Goal: Task Accomplishment & Management: Manage account settings

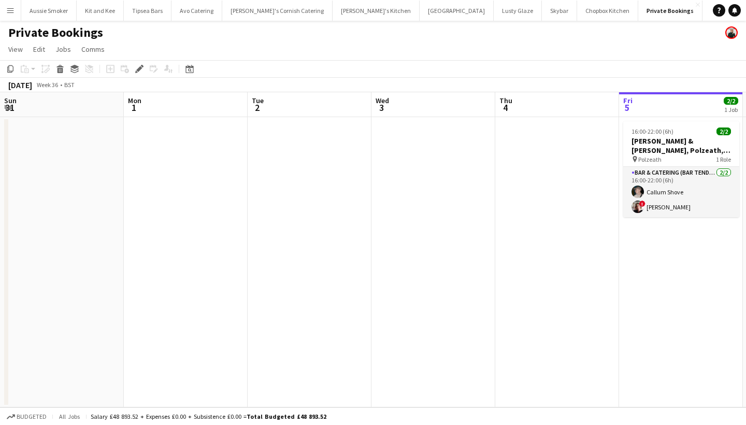
scroll to position [0, 356]
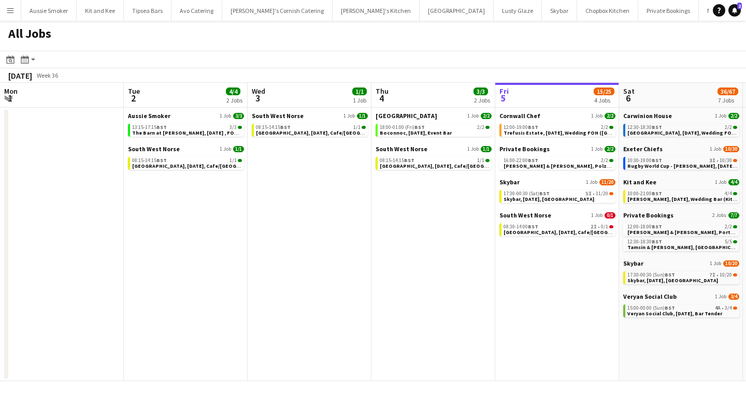
scroll to position [0, 294]
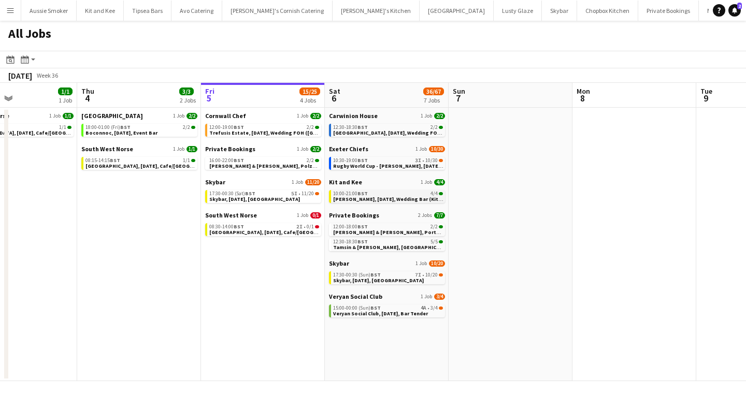
click at [376, 201] on span "[PERSON_NAME], [DATE], Wedding Bar (Kit & Kee)" at bounding box center [394, 199] width 122 height 7
click at [6, 12] on button "Menu" at bounding box center [10, 10] width 21 height 21
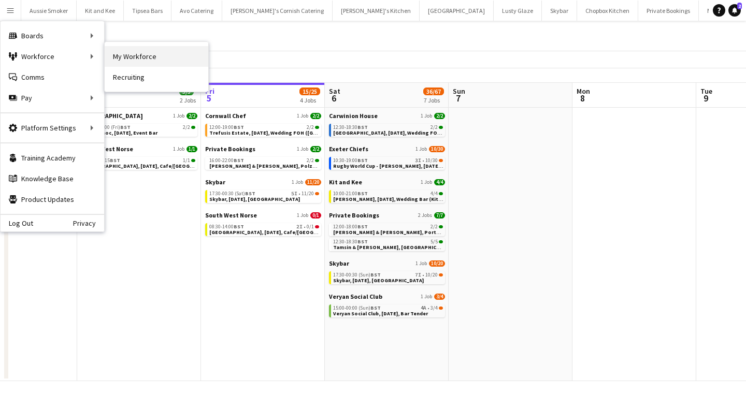
click at [134, 62] on link "My Workforce" at bounding box center [157, 56] width 104 height 21
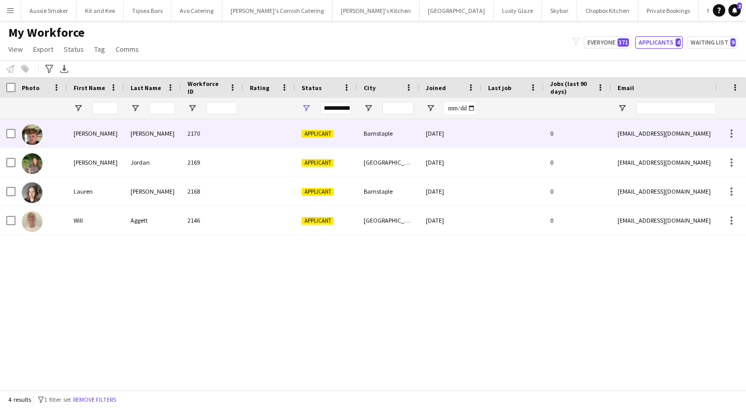
click at [110, 135] on div "Casey" at bounding box center [95, 133] width 57 height 28
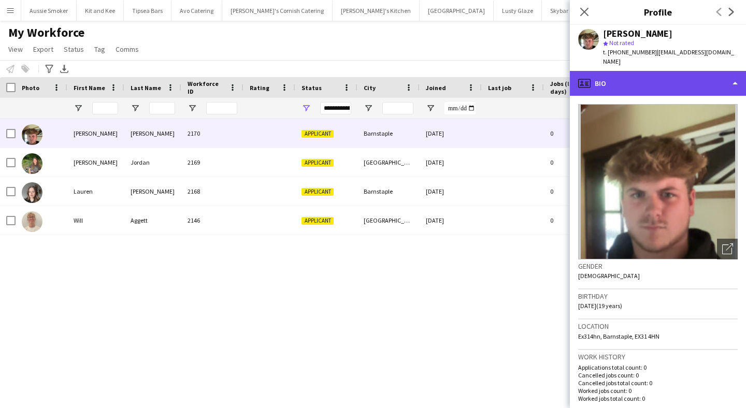
click at [638, 76] on div "profile Bio" at bounding box center [658, 83] width 176 height 25
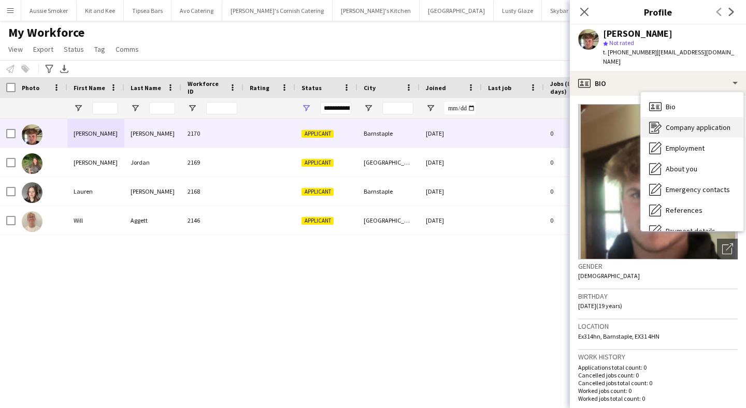
click at [683, 123] on span "Company application" at bounding box center [698, 127] width 65 height 9
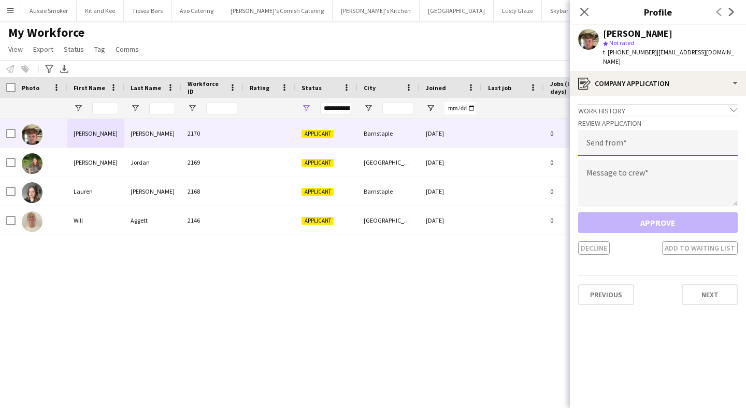
click at [627, 133] on input "email" at bounding box center [658, 143] width 160 height 26
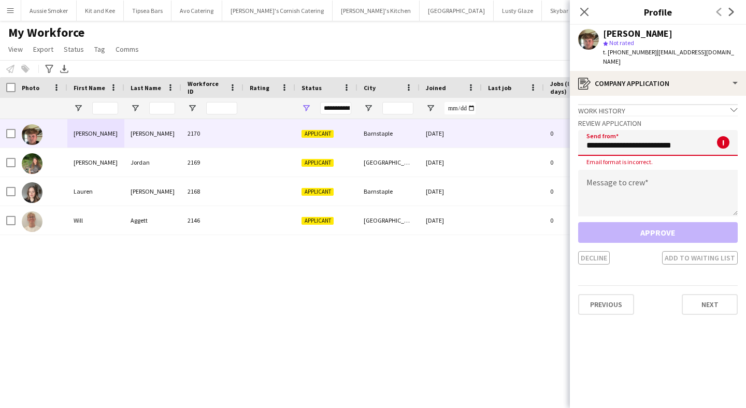
type input "**********"
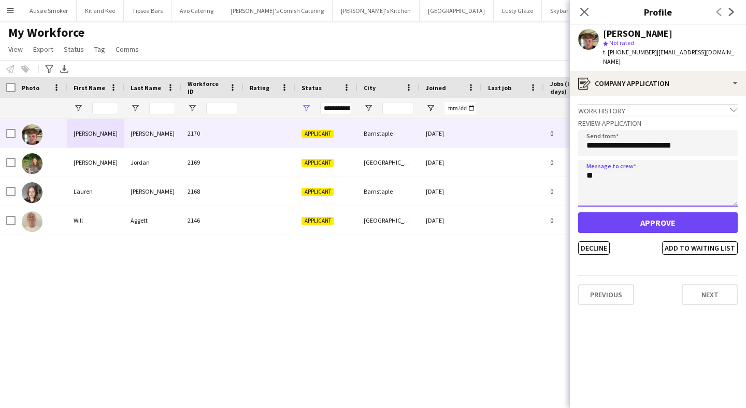
type textarea "*"
type textarea "**********"
click at [636, 218] on button "Approve" at bounding box center [658, 222] width 160 height 21
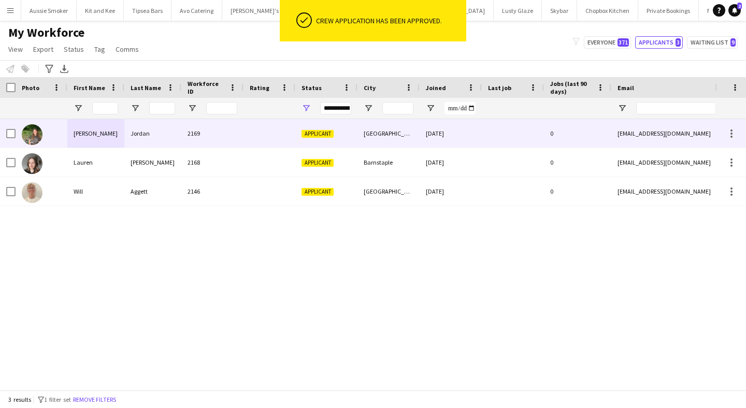
click at [64, 131] on div at bounding box center [42, 133] width 52 height 28
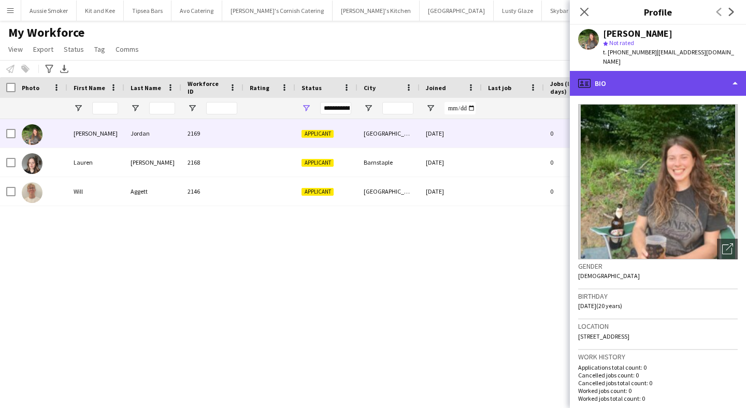
click at [629, 78] on div "profile Bio" at bounding box center [658, 83] width 176 height 25
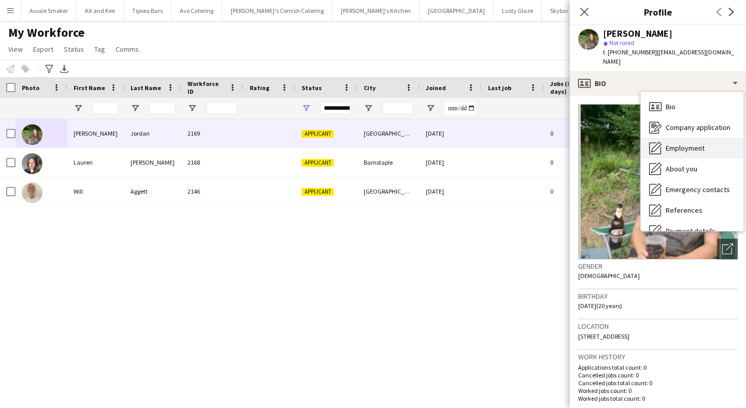
click at [674, 143] on span "Employment" at bounding box center [685, 147] width 39 height 9
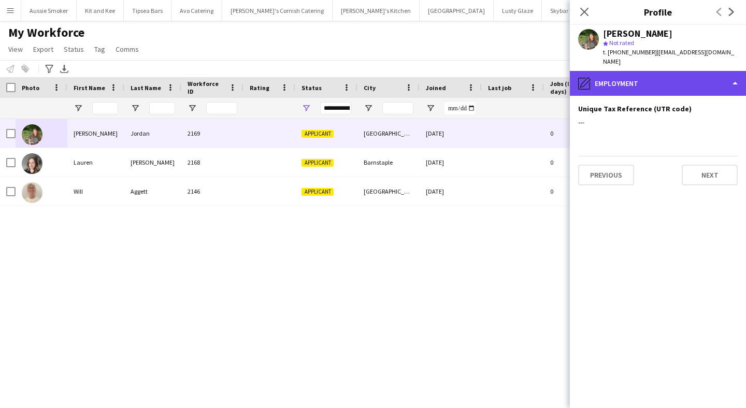
click at [648, 78] on div "pencil4 Employment" at bounding box center [658, 83] width 176 height 25
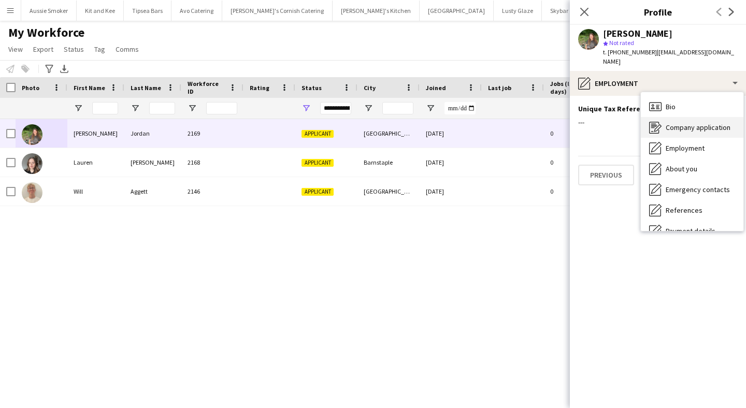
click at [673, 123] on span "Company application" at bounding box center [698, 127] width 65 height 9
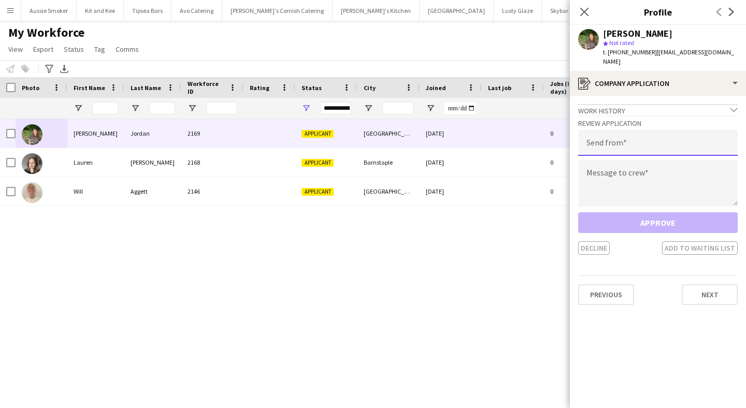
click at [635, 130] on input "email" at bounding box center [658, 143] width 160 height 26
type input "**********"
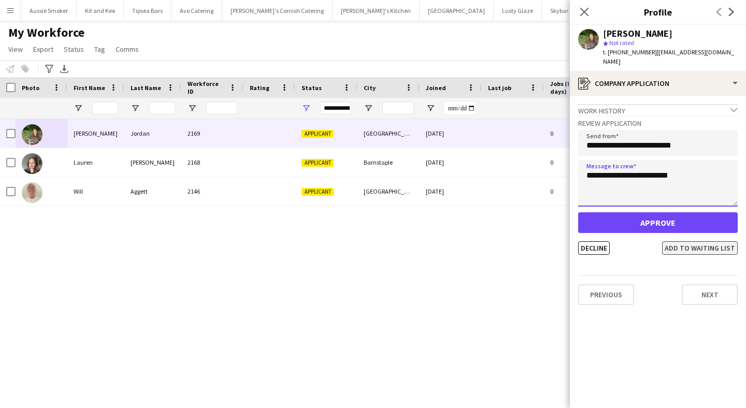
type textarea "**********"
click at [710, 241] on button "Add to waiting list" at bounding box center [700, 247] width 76 height 13
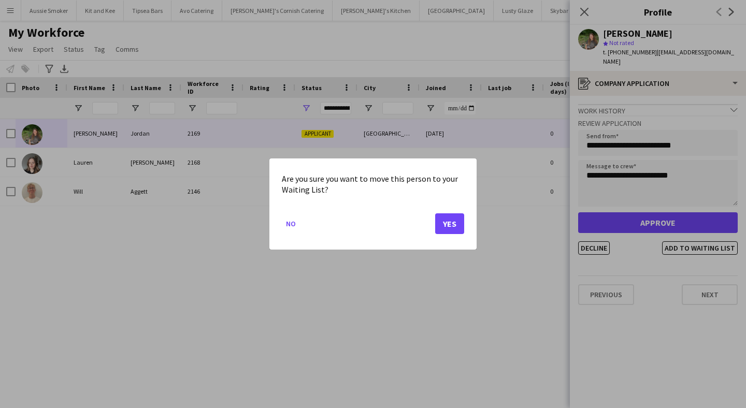
click at [446, 224] on button "Yes" at bounding box center [449, 223] width 29 height 21
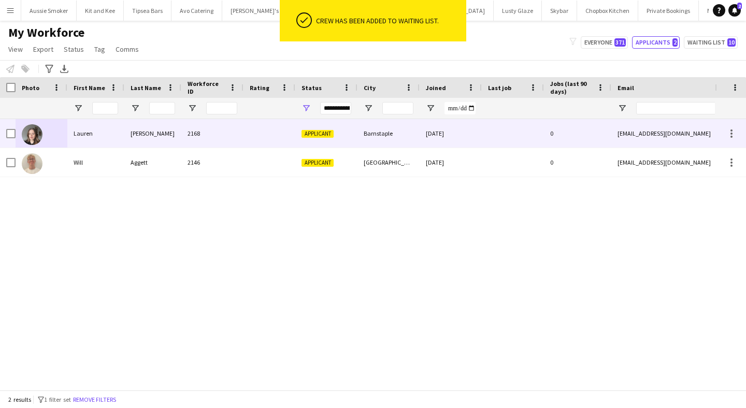
click at [234, 132] on div "2168" at bounding box center [212, 133] width 62 height 28
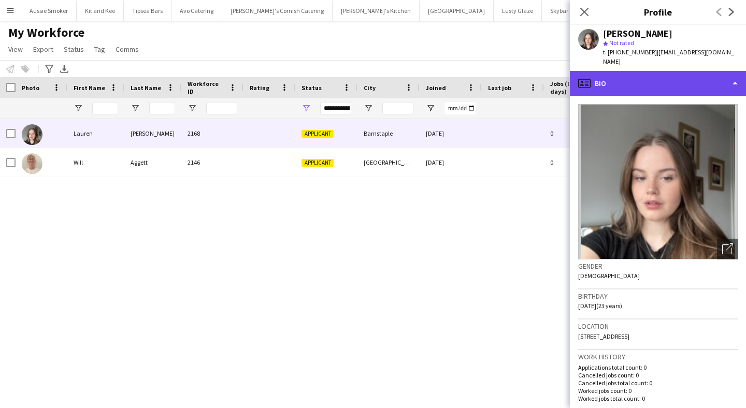
click at [655, 74] on div "profile Bio" at bounding box center [658, 83] width 176 height 25
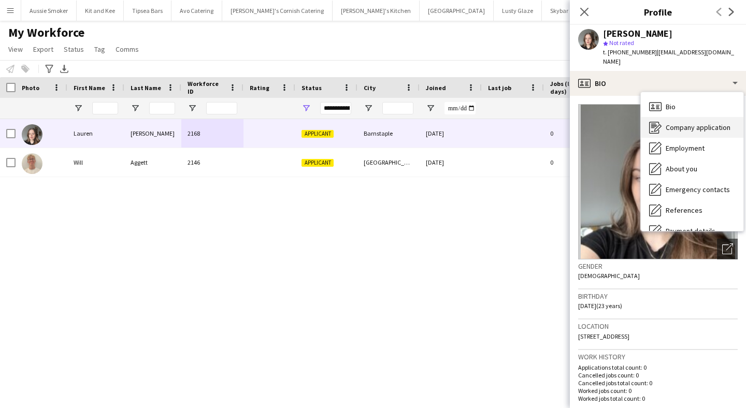
click at [673, 123] on span "Company application" at bounding box center [698, 127] width 65 height 9
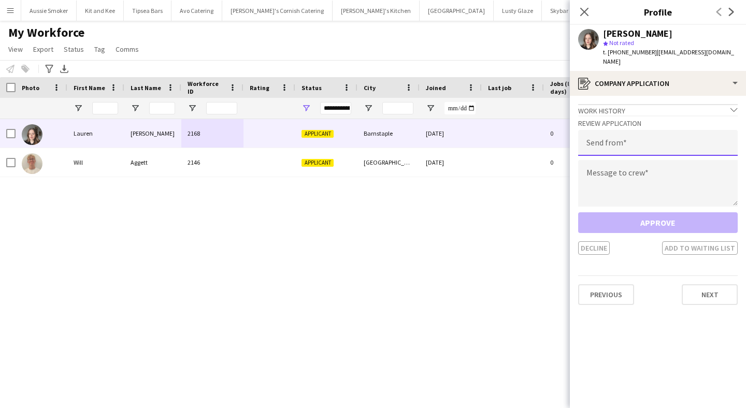
click at [640, 135] on input "email" at bounding box center [658, 143] width 160 height 26
type input "**********"
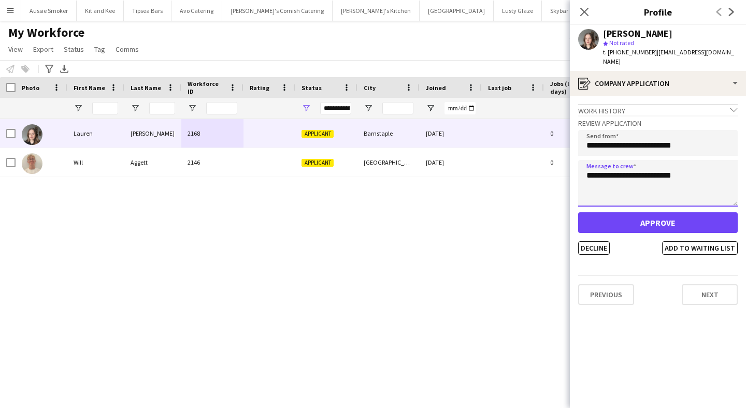
type textarea "**********"
click at [659, 220] on button "Approve" at bounding box center [658, 222] width 160 height 21
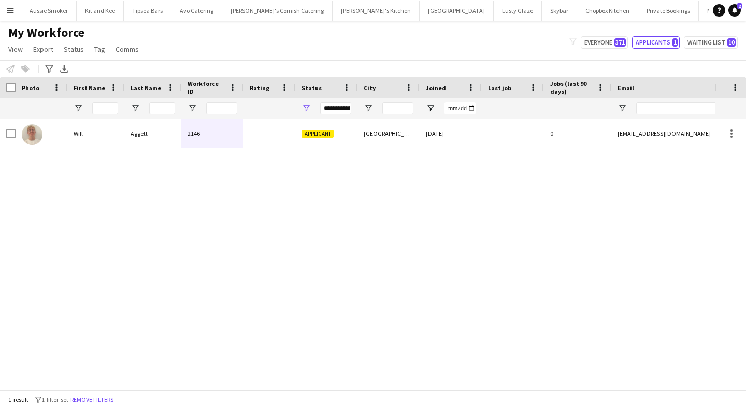
click at [16, 11] on button "Menu" at bounding box center [10, 10] width 21 height 21
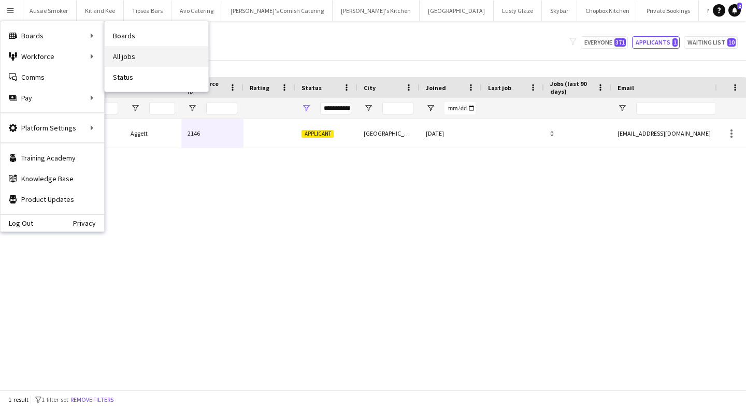
click at [156, 49] on link "All jobs" at bounding box center [157, 56] width 104 height 21
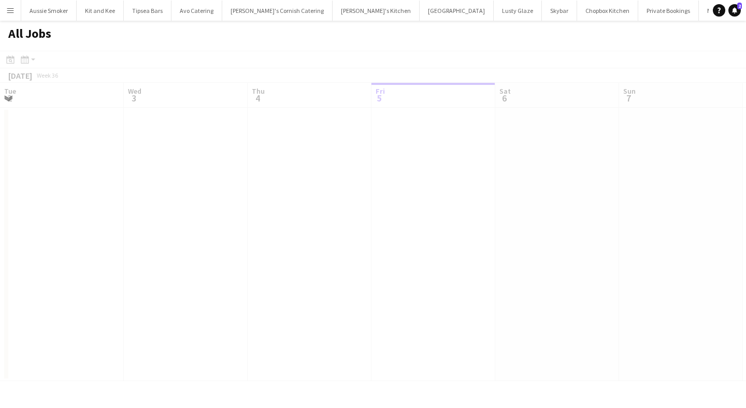
scroll to position [0, 248]
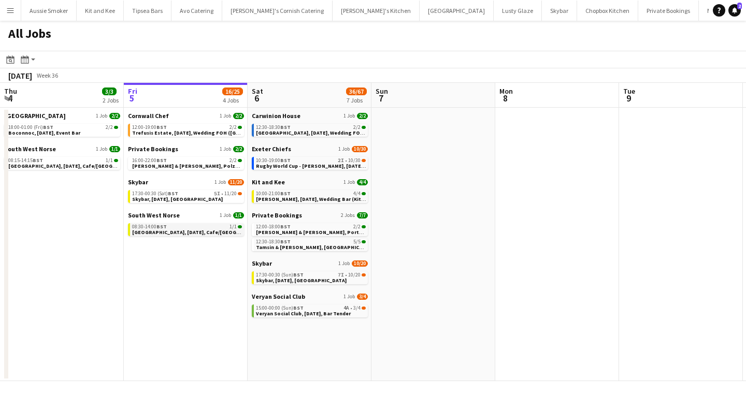
click at [195, 226] on div "08:30-14:00 BST 1/1" at bounding box center [187, 226] width 110 height 5
click at [210, 194] on div "17:30-00:30 (Sat) BST 5I • 11/20" at bounding box center [187, 193] width 110 height 5
click at [327, 312] on span "Veryan Social Club, [DATE], Bar Tender" at bounding box center [303, 313] width 95 height 7
click at [298, 133] on span "Carwinion House, 6th September, Wedding FOH/Bar (Carwinion House)" at bounding box center [344, 132] width 176 height 7
click at [318, 246] on span "Tamsin & James, Place House, 6th September" at bounding box center [325, 247] width 139 height 7
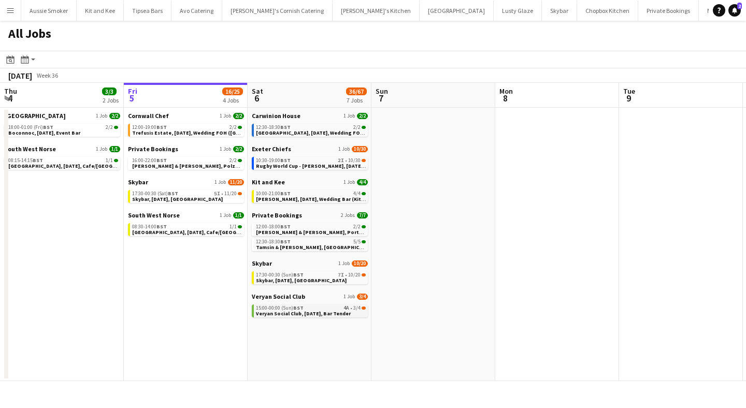
click at [338, 309] on div "15:00-00:00 (Sun) BST 4A • 3/4" at bounding box center [311, 308] width 110 height 5
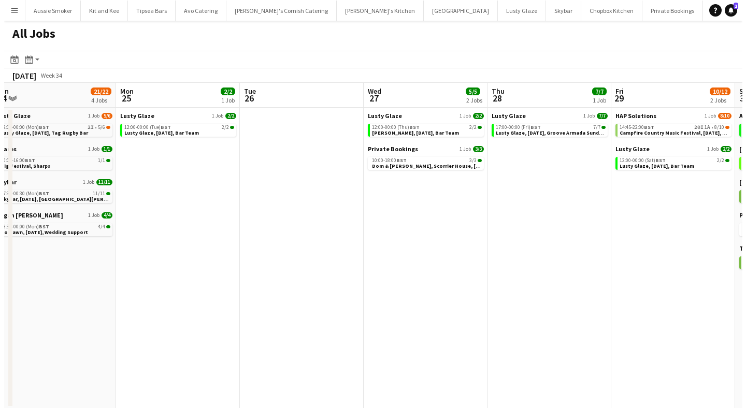
scroll to position [0, 385]
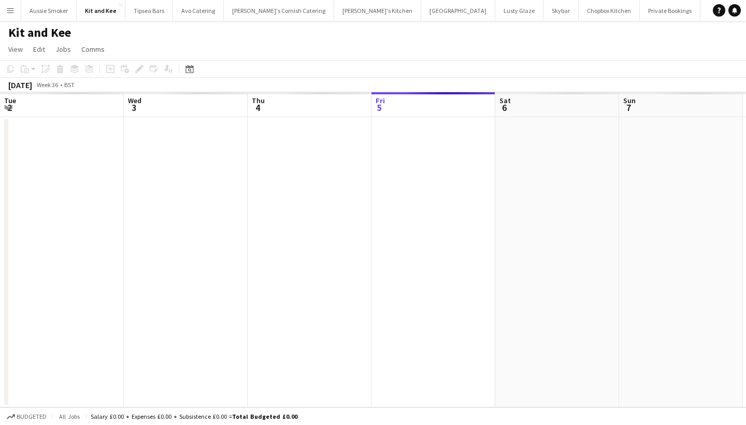
scroll to position [0, 356]
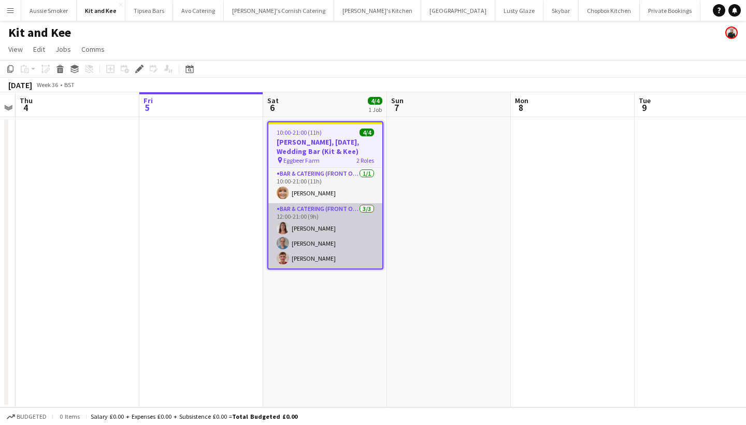
click at [308, 217] on app-card-role "Bar & Catering (Front of House) 3/3 12:00-21:00 (9h) Janet Caunter Andrew Caunt…" at bounding box center [325, 235] width 114 height 65
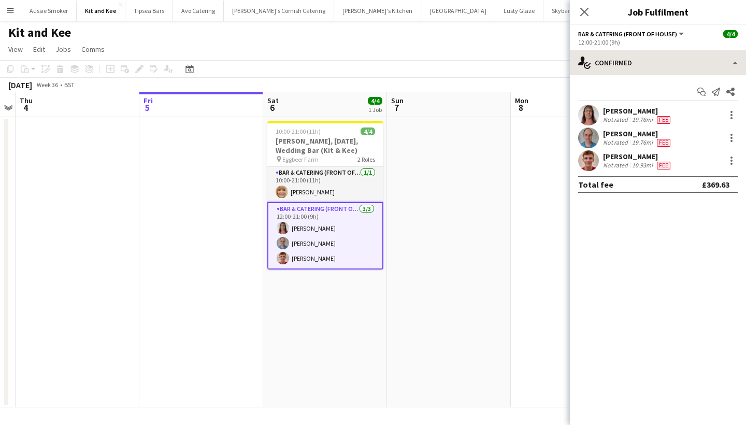
scroll to position [0, 0]
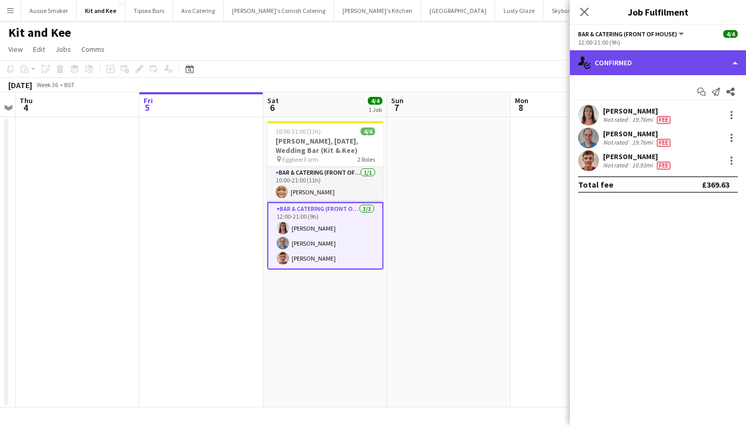
click at [651, 68] on div "single-neutral-actions-check-2 Confirmed" at bounding box center [658, 62] width 176 height 25
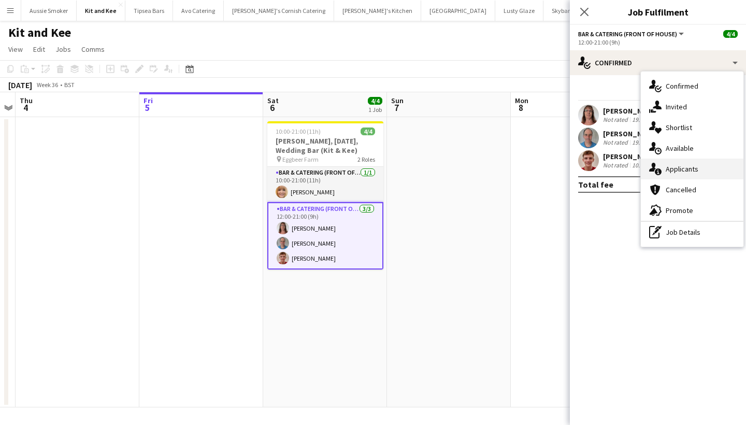
click at [679, 170] on span "Applicants" at bounding box center [682, 168] width 33 height 9
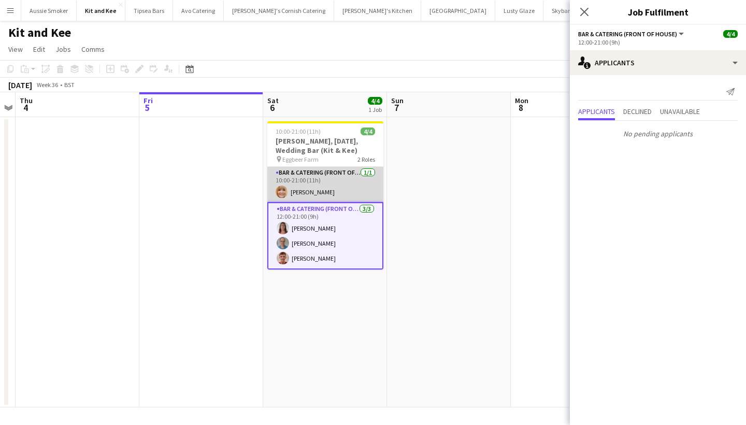
click at [338, 184] on app-card-role "Bar & Catering (Front of House) 1/1 10:00-21:00 (11h) Claire Darby" at bounding box center [325, 184] width 116 height 35
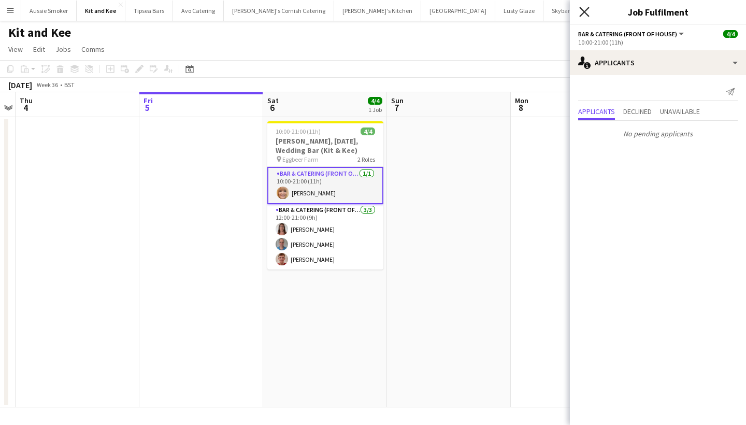
click at [583, 12] on icon "Close pop-in" at bounding box center [584, 12] width 10 height 10
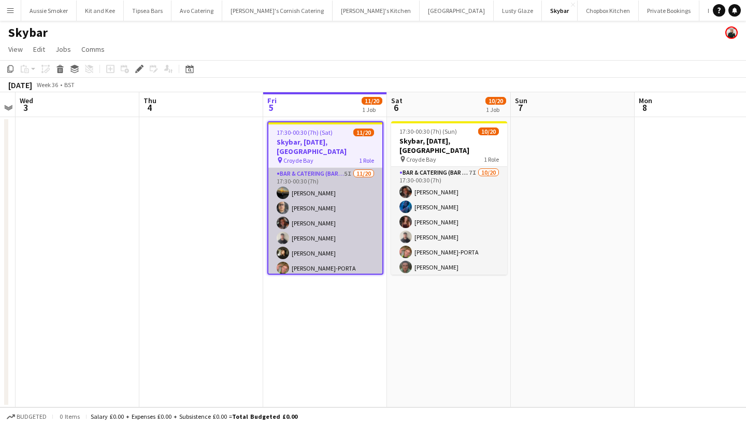
click at [345, 212] on app-card-role "Bar & Catering (Bar Tender) 5I 11/20 17:30-00:30 (7h) Jack Grant Ashley Thompso…" at bounding box center [325, 328] width 114 height 321
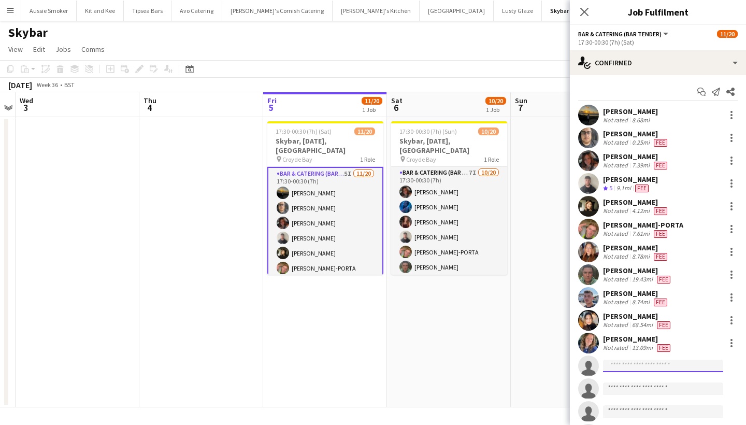
click at [625, 367] on input at bounding box center [663, 365] width 120 height 12
type input "*"
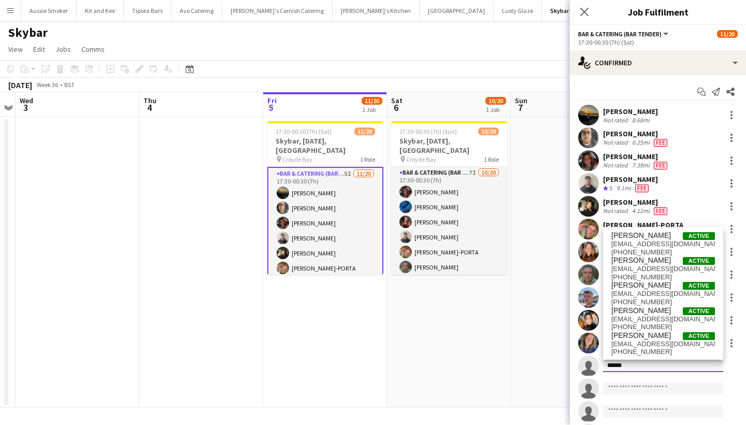
type input "******"
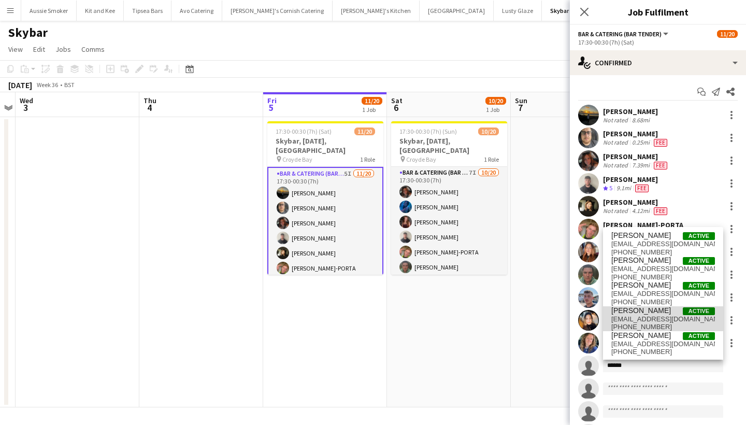
drag, startPoint x: 643, startPoint y: 374, endPoint x: 656, endPoint y: 318, distance: 57.9
click at [656, 318] on span "laurenrickardo@gmail.com" at bounding box center [663, 319] width 104 height 8
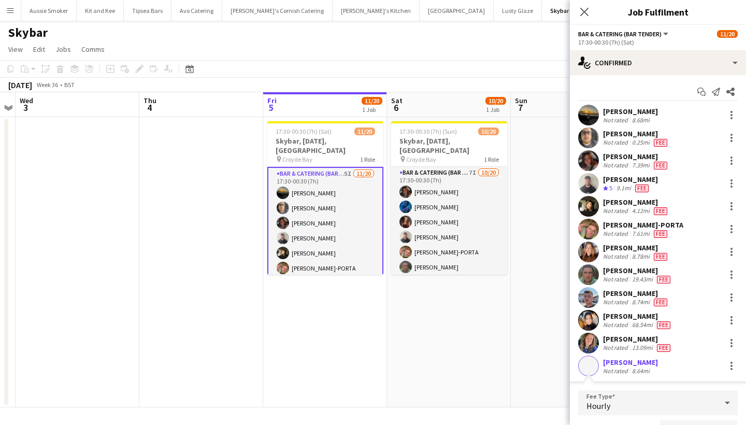
scroll to position [183, 0]
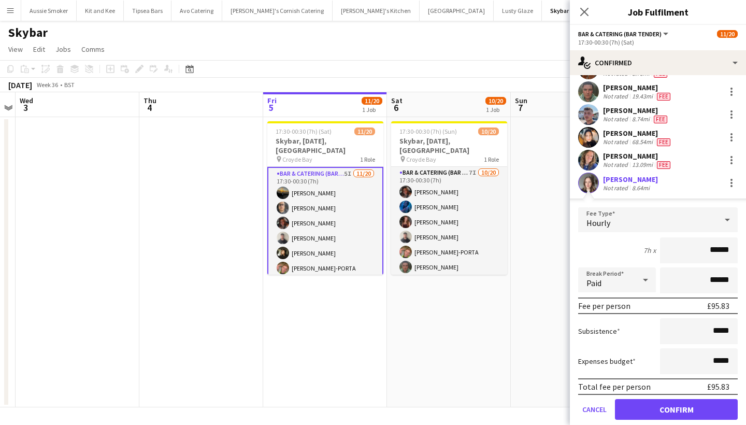
type input "******"
click at [675, 406] on button "Confirm" at bounding box center [676, 409] width 123 height 21
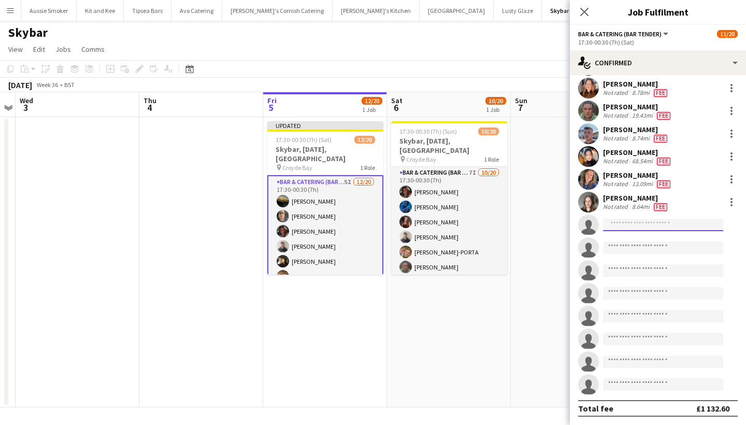
click at [625, 223] on input at bounding box center [663, 225] width 120 height 12
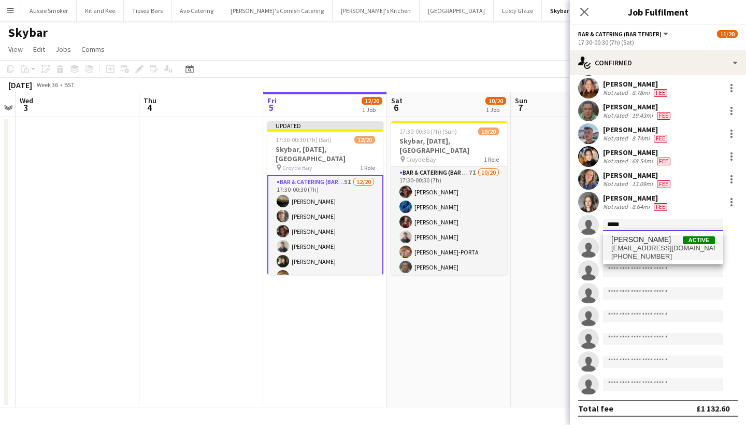
type input "*****"
drag, startPoint x: 631, startPoint y: 241, endPoint x: 643, endPoint y: 252, distance: 16.5
click at [643, 252] on span "+447555946032" at bounding box center [663, 256] width 104 height 8
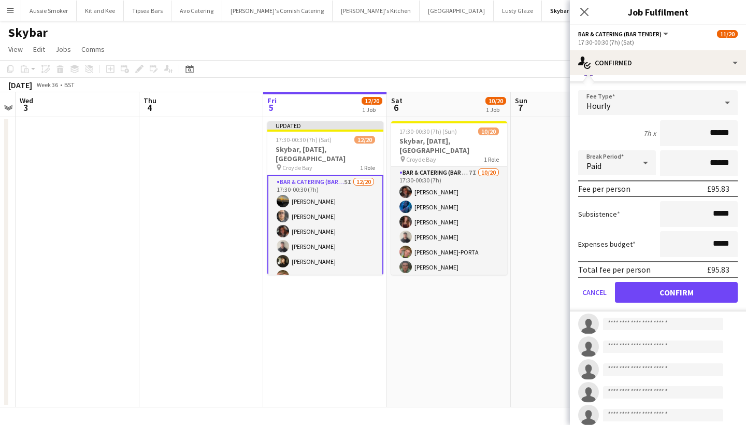
type input "******"
click at [675, 285] on button "Confirm" at bounding box center [676, 292] width 123 height 21
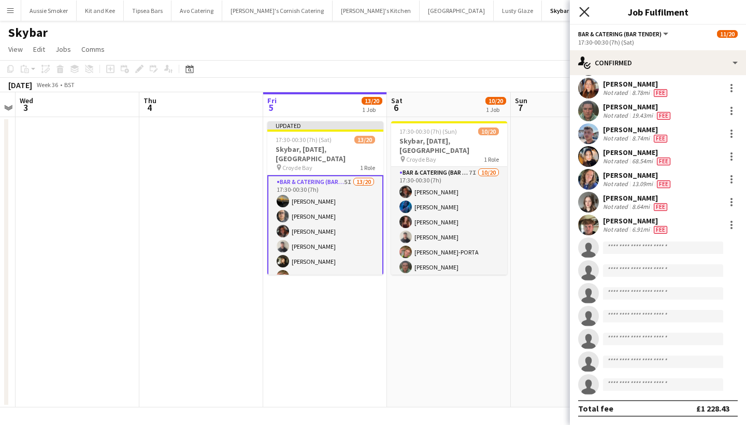
click at [586, 16] on icon "Close pop-in" at bounding box center [584, 12] width 10 height 10
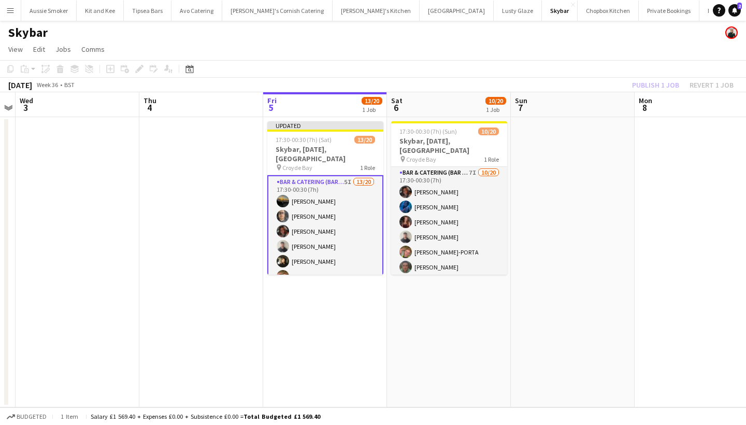
click at [653, 89] on div "Publish 1 job Revert 1 job" at bounding box center [682, 84] width 126 height 13
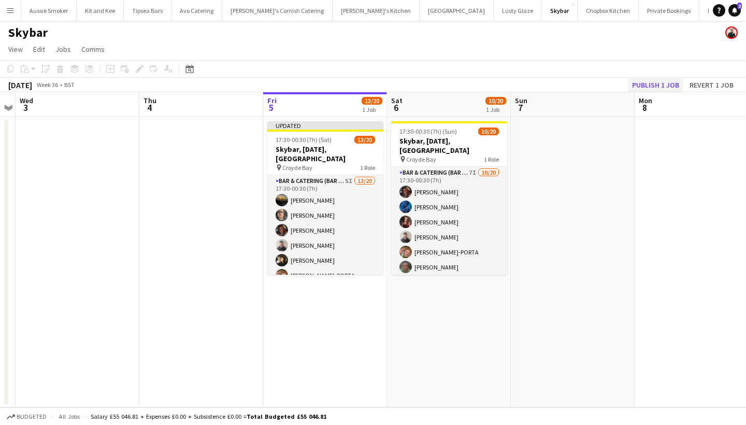
click at [650, 85] on button "Publish 1 job" at bounding box center [655, 84] width 55 height 13
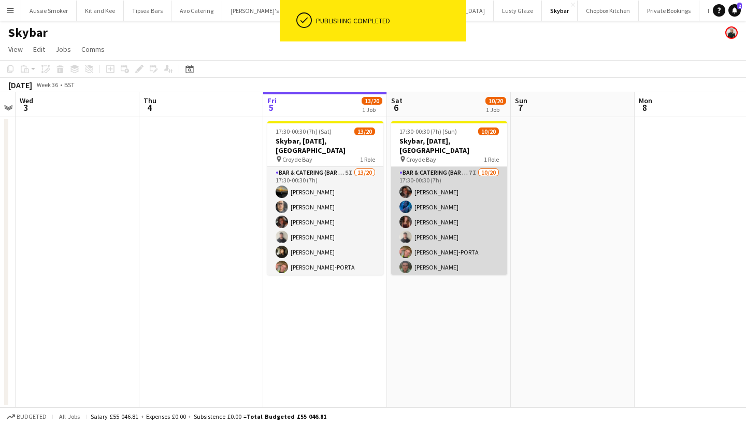
click at [478, 215] on app-card-role "Bar & Catering (Bar Tender) 7I 10/20 17:30-00:30 (7h) Sophie Wilkinson Hannah P…" at bounding box center [449, 327] width 116 height 321
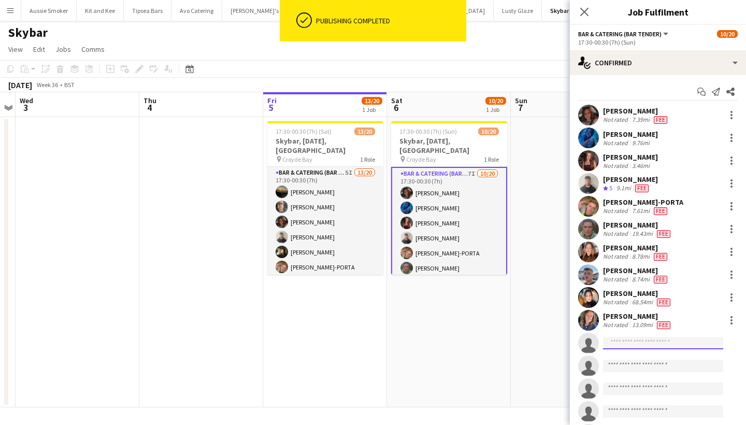
click at [617, 345] on input at bounding box center [663, 343] width 120 height 12
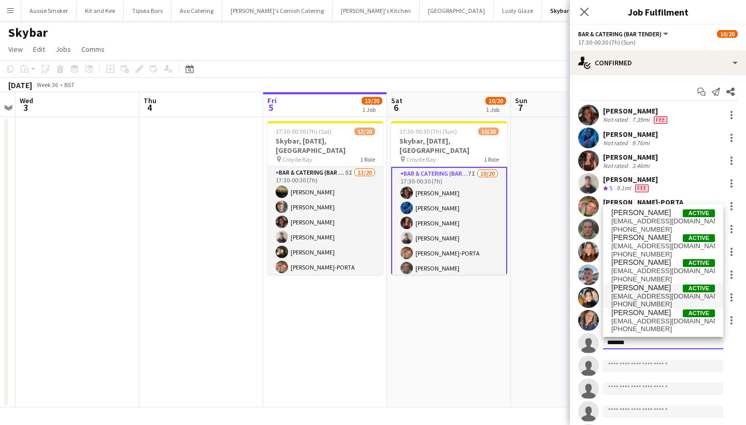
type input "******"
click at [659, 292] on span "laurenrickardo@gmail.com" at bounding box center [663, 296] width 104 height 8
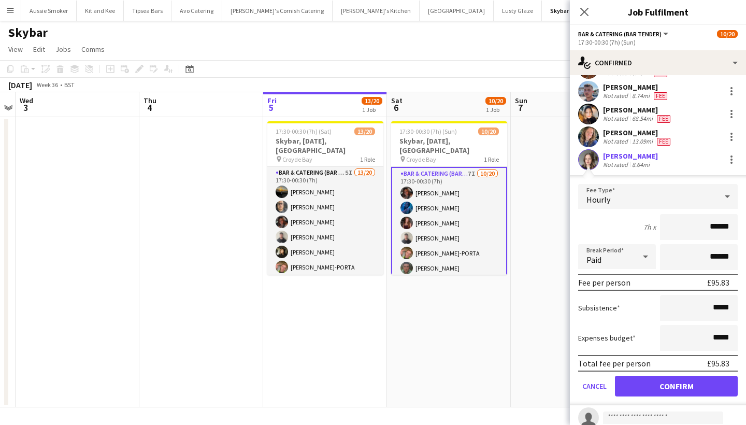
type input "******"
click at [685, 389] on button "Confirm" at bounding box center [676, 386] width 123 height 21
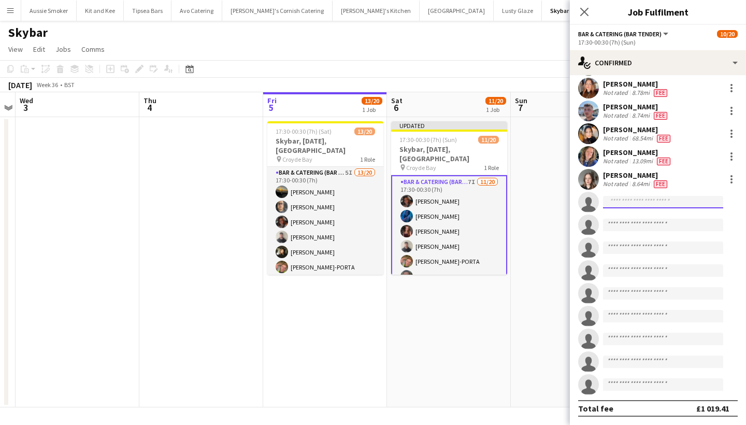
click at [645, 199] on input at bounding box center [663, 202] width 120 height 12
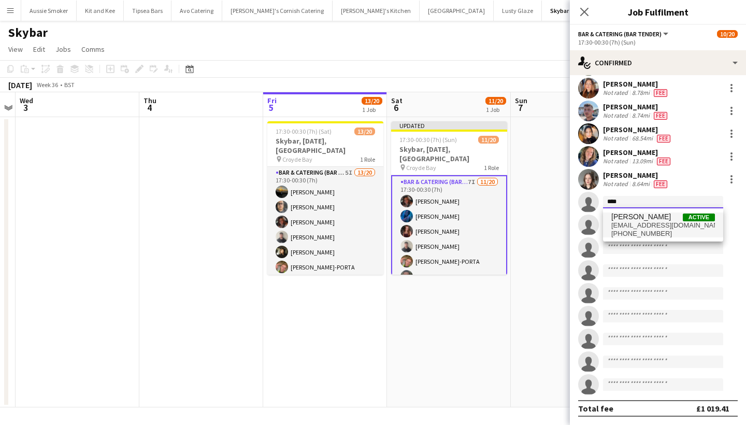
type input "****"
click at [654, 219] on span "Casey Tucker" at bounding box center [641, 216] width 60 height 9
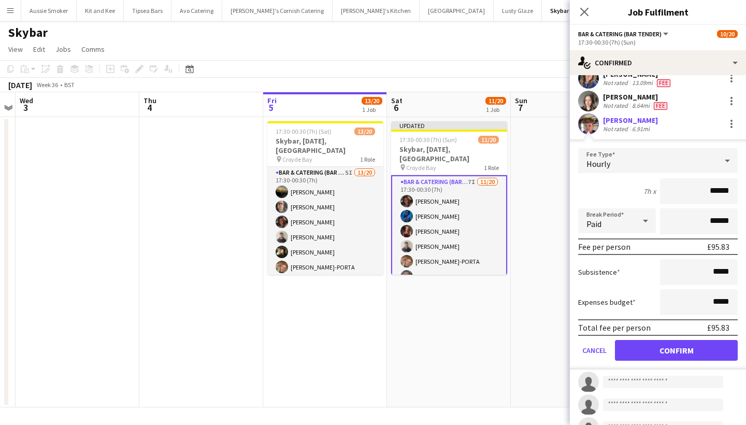
type input "******"
click at [666, 352] on button "Confirm" at bounding box center [676, 350] width 123 height 21
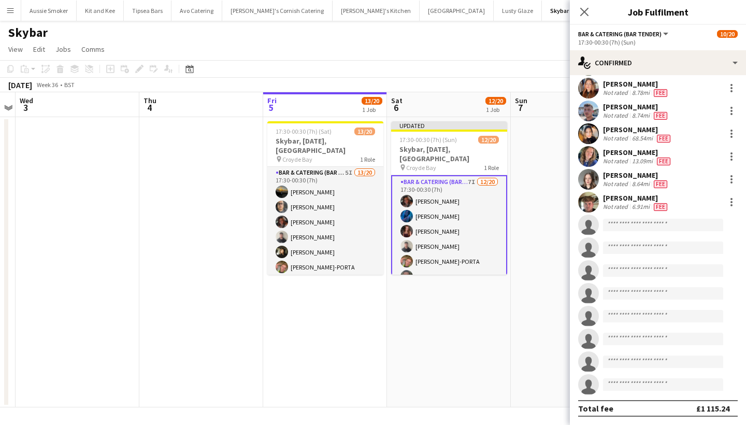
click at [585, 19] on div "Close pop-in" at bounding box center [584, 12] width 29 height 24
click at [583, 12] on icon "Close pop-in" at bounding box center [584, 12] width 10 height 10
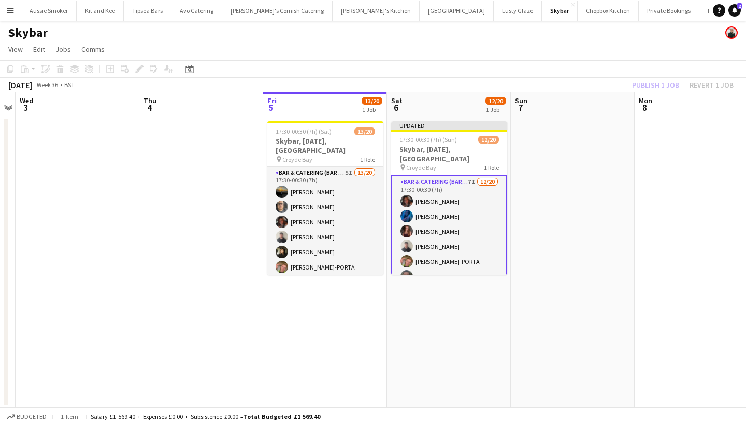
click at [651, 85] on div "Publish 1 job Revert 1 job" at bounding box center [682, 84] width 126 height 13
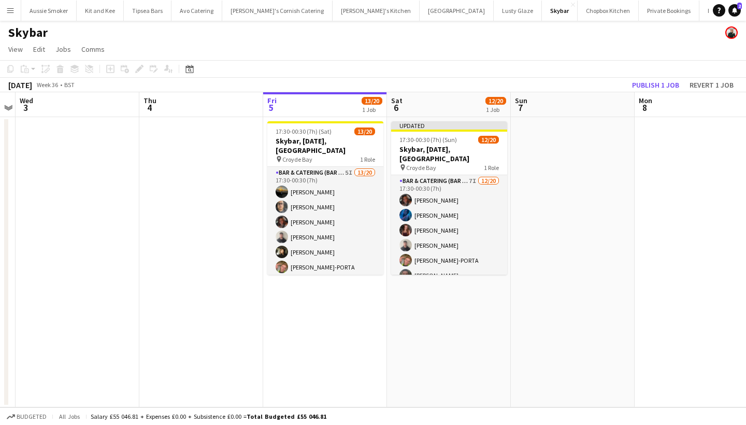
click at [651, 85] on button "Publish 1 job" at bounding box center [655, 84] width 55 height 13
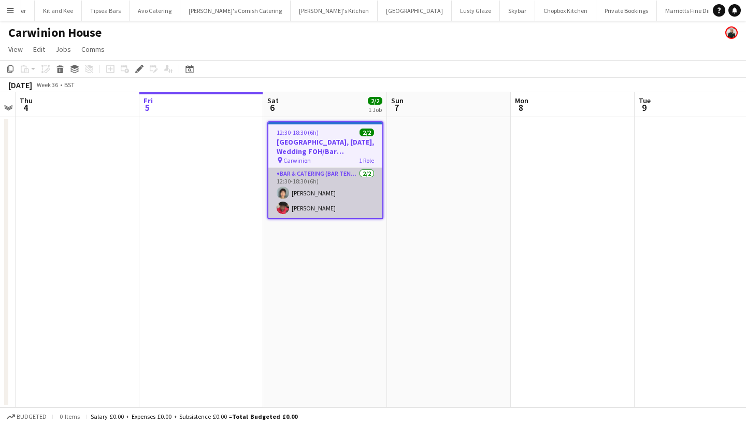
click at [329, 205] on app-card-role "Bar & Catering (Bar Tender) [DATE] 12:30-18:30 (6h) [PERSON_NAME] [PERSON_NAME]" at bounding box center [325, 193] width 114 height 50
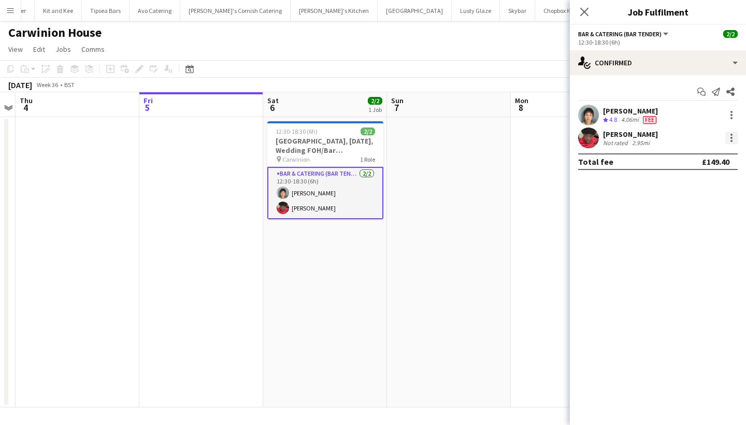
click at [730, 139] on div at bounding box center [731, 138] width 12 height 12
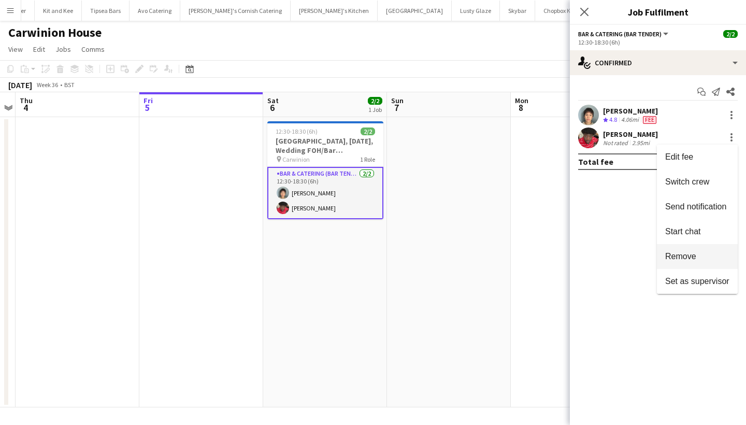
click at [680, 255] on span "Remove" at bounding box center [680, 256] width 31 height 9
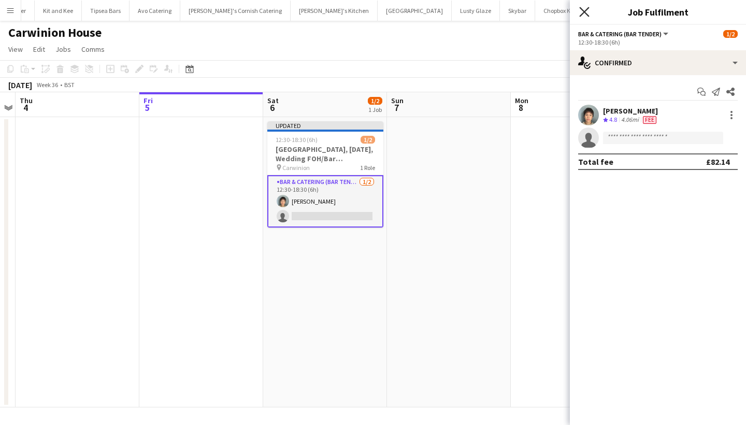
click at [585, 12] on icon at bounding box center [584, 12] width 10 height 10
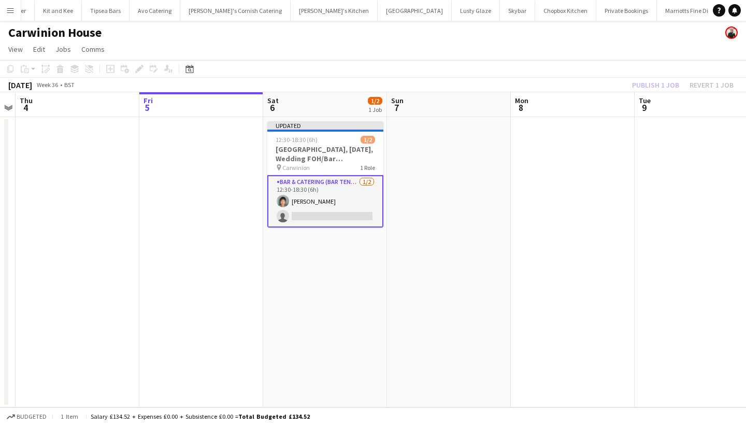
click at [655, 89] on div "Publish 1 job Revert 1 job" at bounding box center [682, 84] width 126 height 13
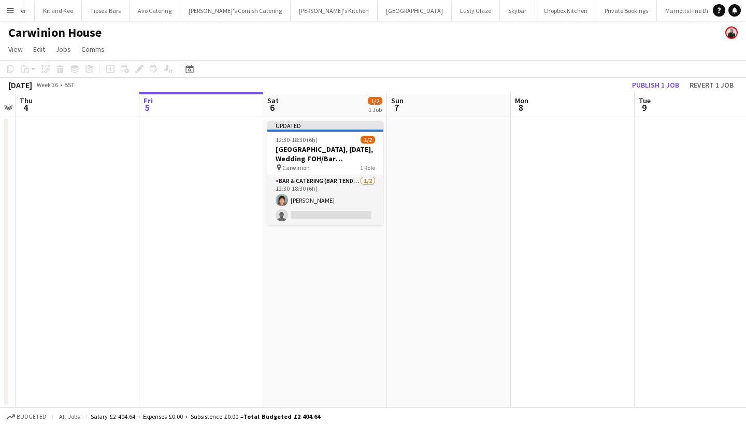
click at [655, 89] on button "Publish 1 job" at bounding box center [655, 84] width 55 height 13
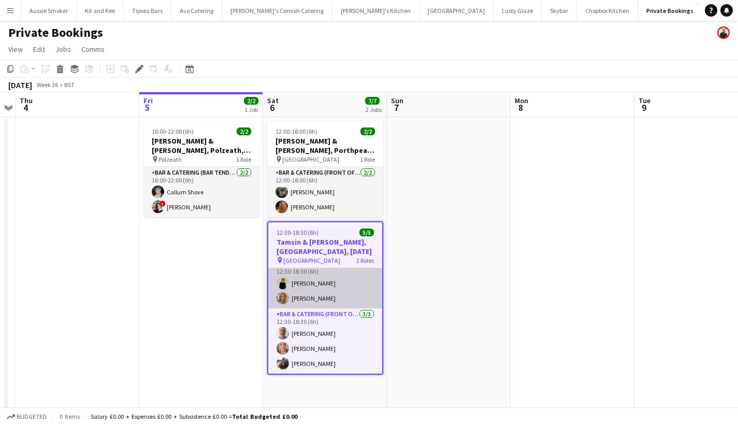
scroll to position [10, 0]
click at [322, 294] on app-card-role "Bar & Catering (Front of House) 2/2 12:30-18:30 (6h) Nikki Coleman Zoe Meads" at bounding box center [325, 283] width 114 height 50
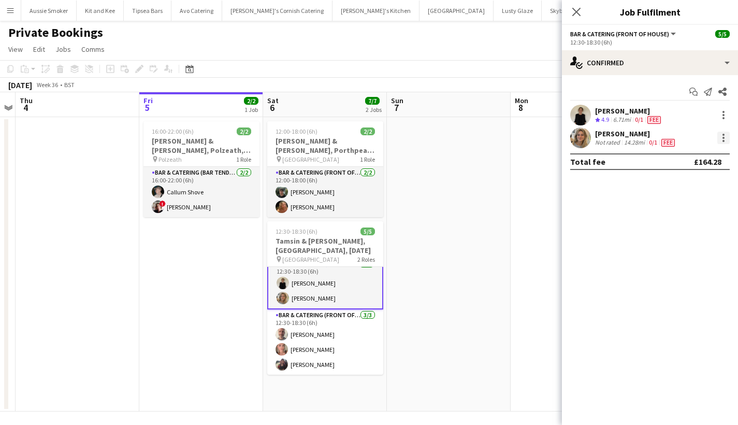
click at [720, 142] on div at bounding box center [723, 138] width 12 height 12
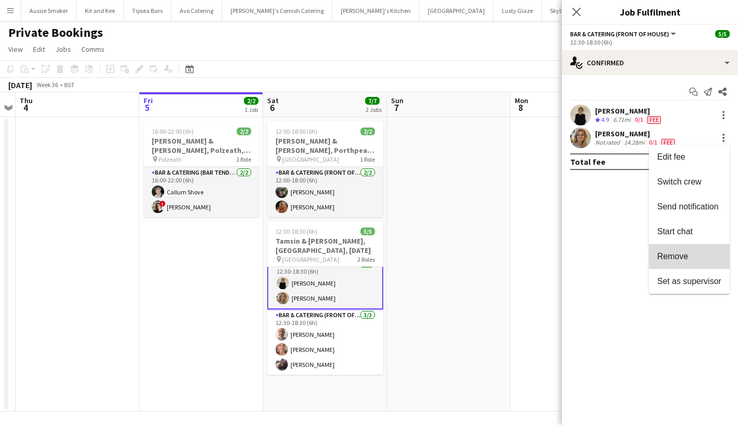
click at [676, 251] on button "Remove" at bounding box center [689, 256] width 81 height 25
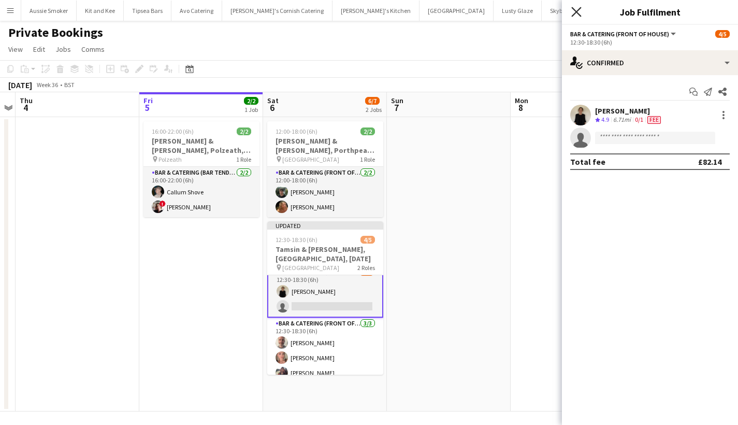
click at [574, 11] on icon "Close pop-in" at bounding box center [576, 12] width 10 height 10
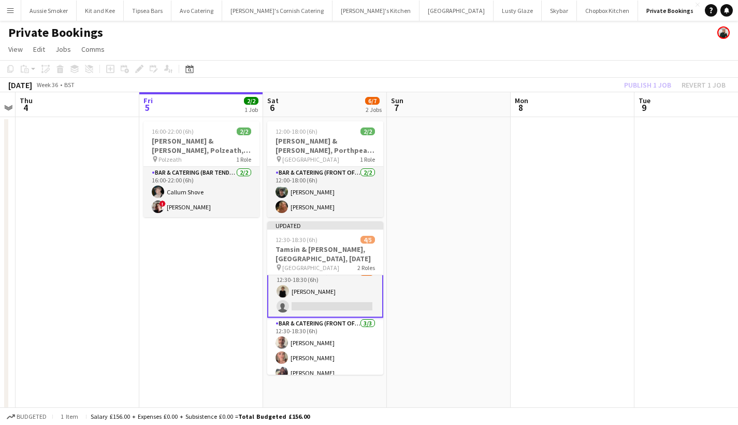
click at [665, 91] on div "Publish 1 job Revert 1 job" at bounding box center [675, 84] width 126 height 13
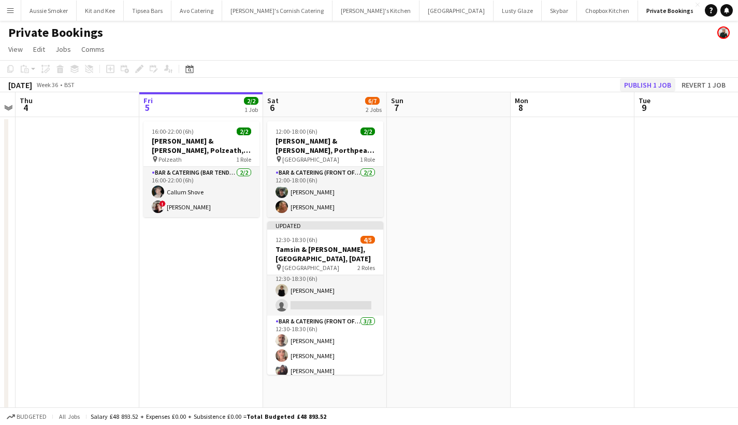
click at [653, 82] on button "Publish 1 job" at bounding box center [647, 84] width 55 height 13
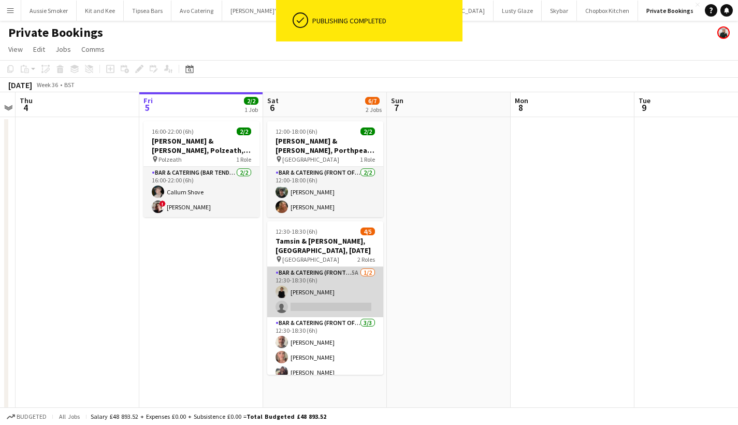
scroll to position [0, 0]
click at [330, 286] on app-card-role "Bar & Catering (Front of House) 5A 1/2 12:30-18:30 (6h) Nikki Coleman single-ne…" at bounding box center [325, 292] width 116 height 50
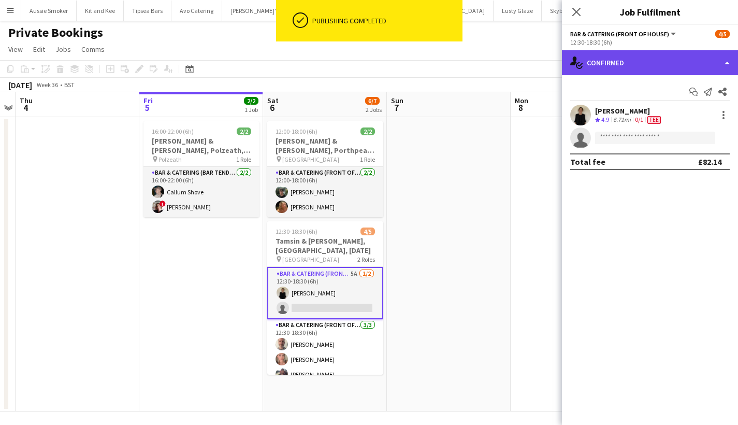
click at [622, 54] on div "single-neutral-actions-check-2 Confirmed" at bounding box center [650, 62] width 176 height 25
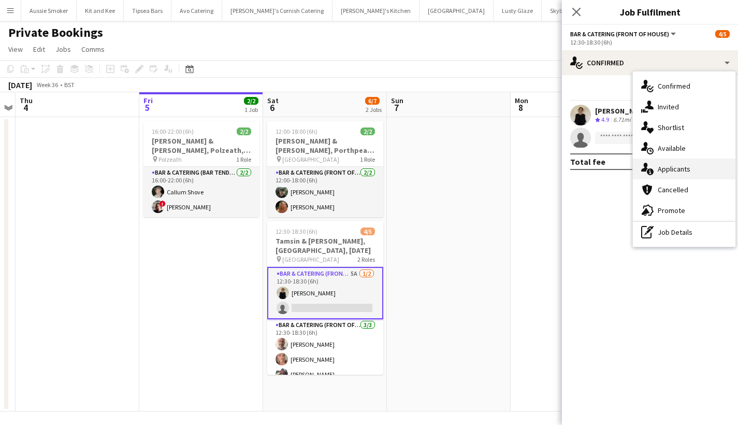
click at [676, 170] on span "Applicants" at bounding box center [674, 168] width 33 height 9
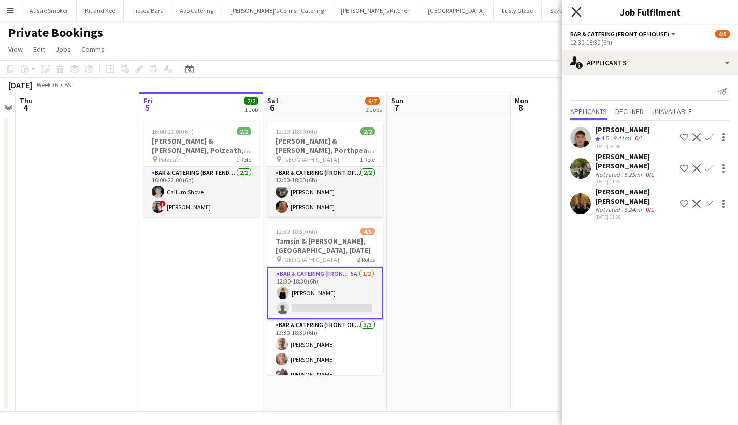
click at [580, 10] on icon "Close pop-in" at bounding box center [576, 12] width 10 height 10
